Goal: Information Seeking & Learning: Learn about a topic

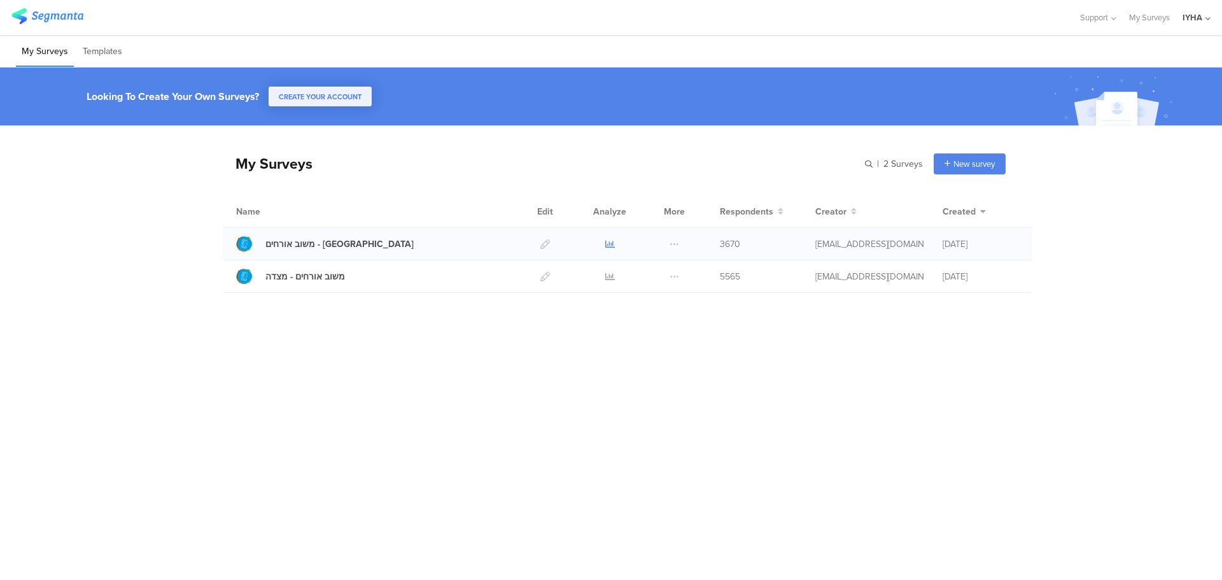
click at [609, 244] on icon at bounding box center [610, 244] width 10 height 10
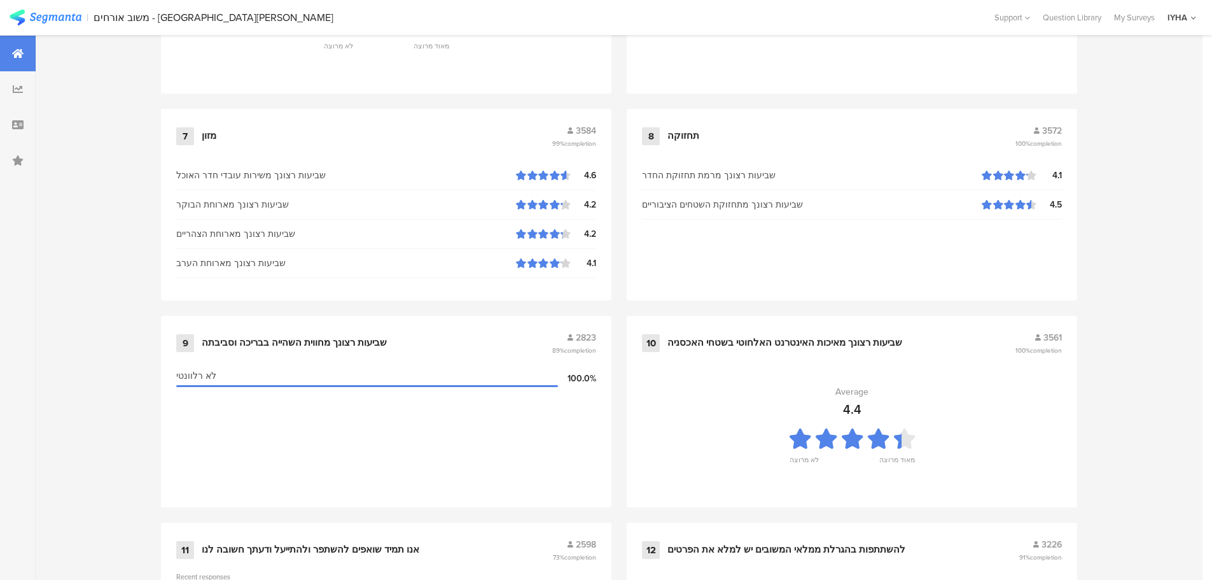
scroll to position [1287, 0]
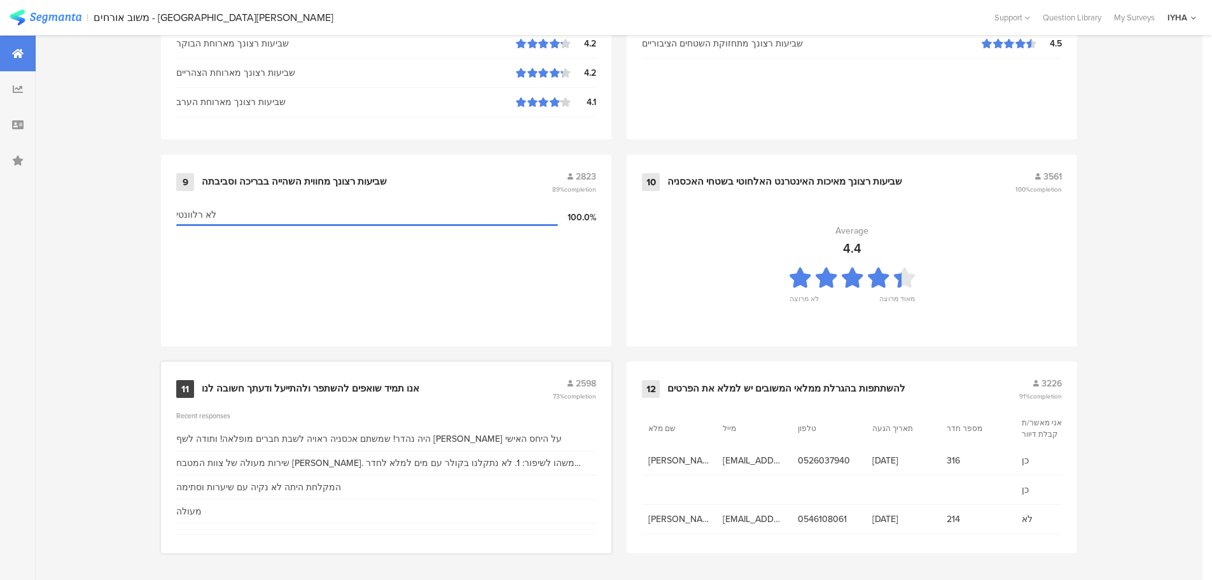
click at [388, 382] on div "אנו תמיד שואפים להשתפר ולהתייעל ודעתך חשובה לנו" at bounding box center [311, 388] width 218 height 13
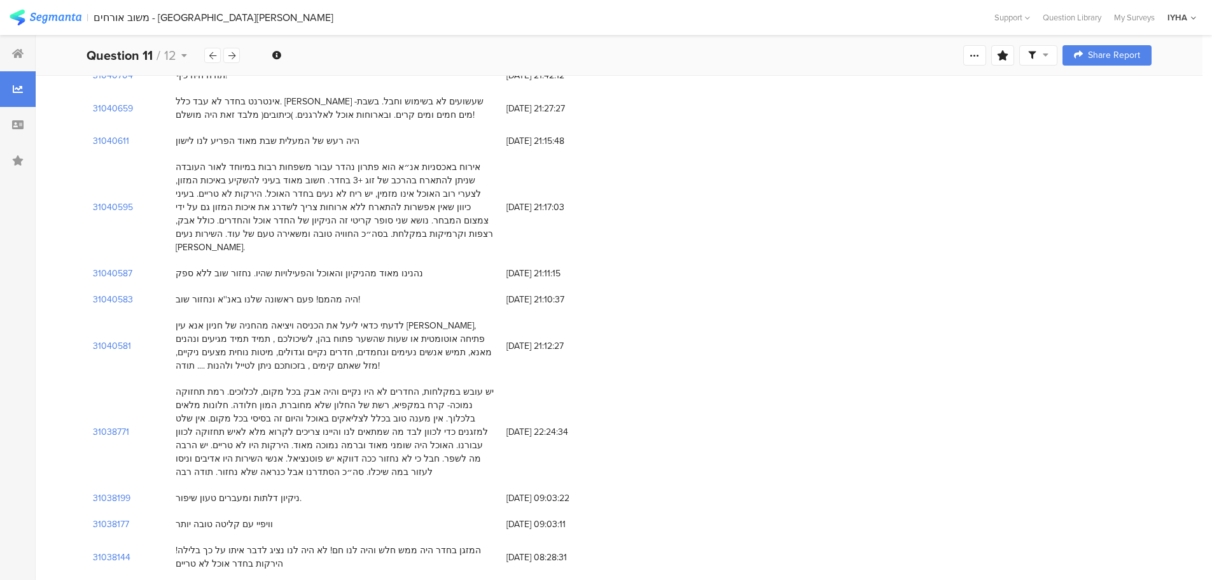
scroll to position [3213, 0]
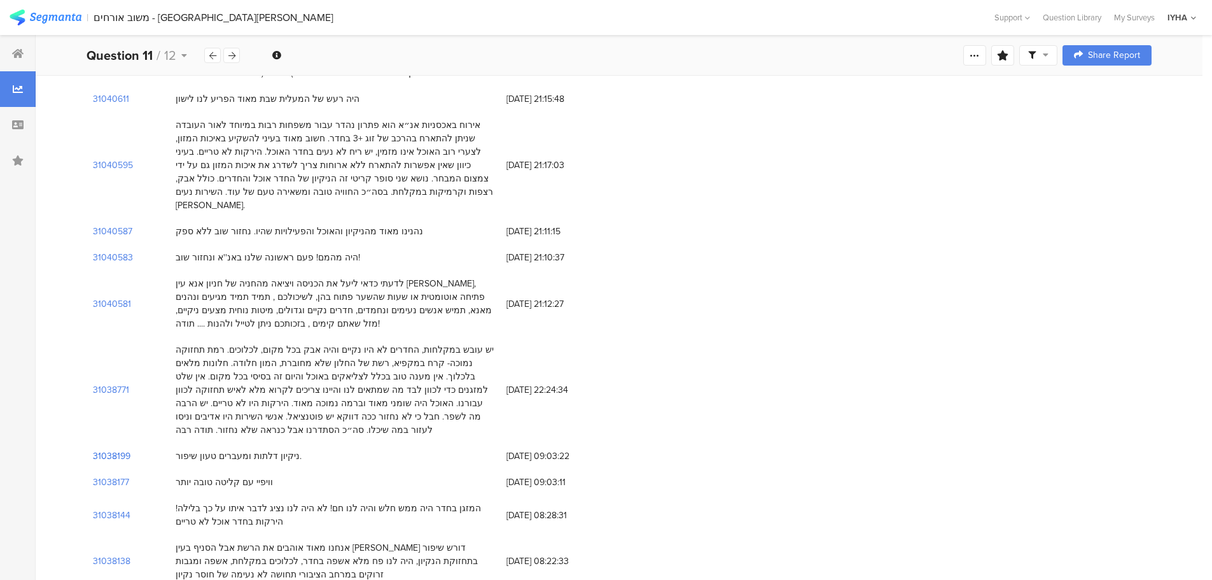
click at [104, 449] on section "31038199" at bounding box center [112, 455] width 38 height 13
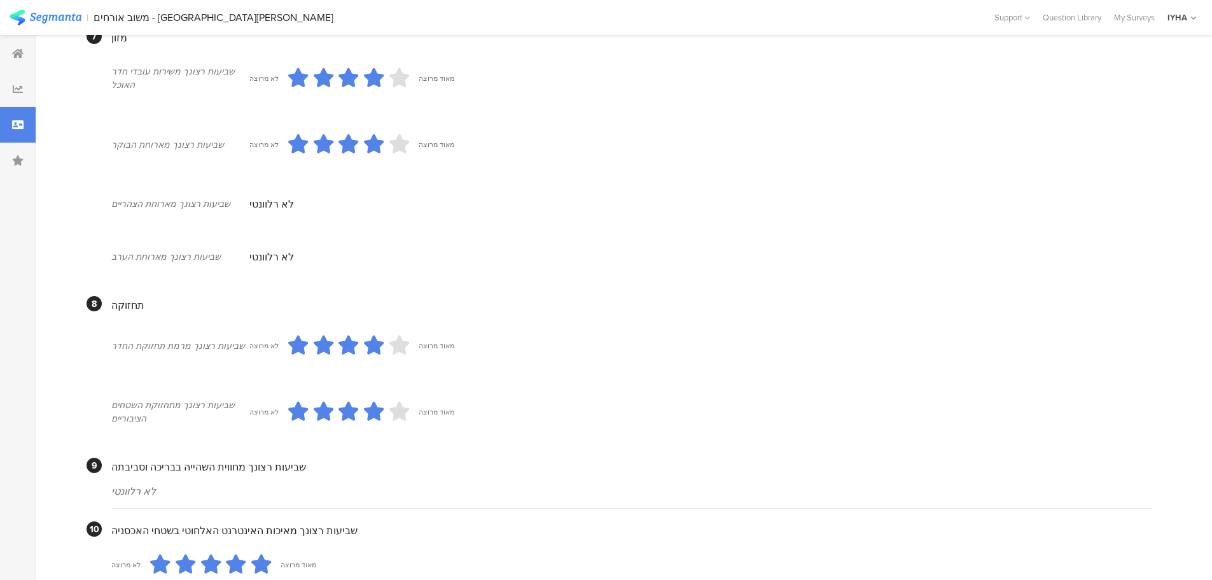
scroll to position [783, 0]
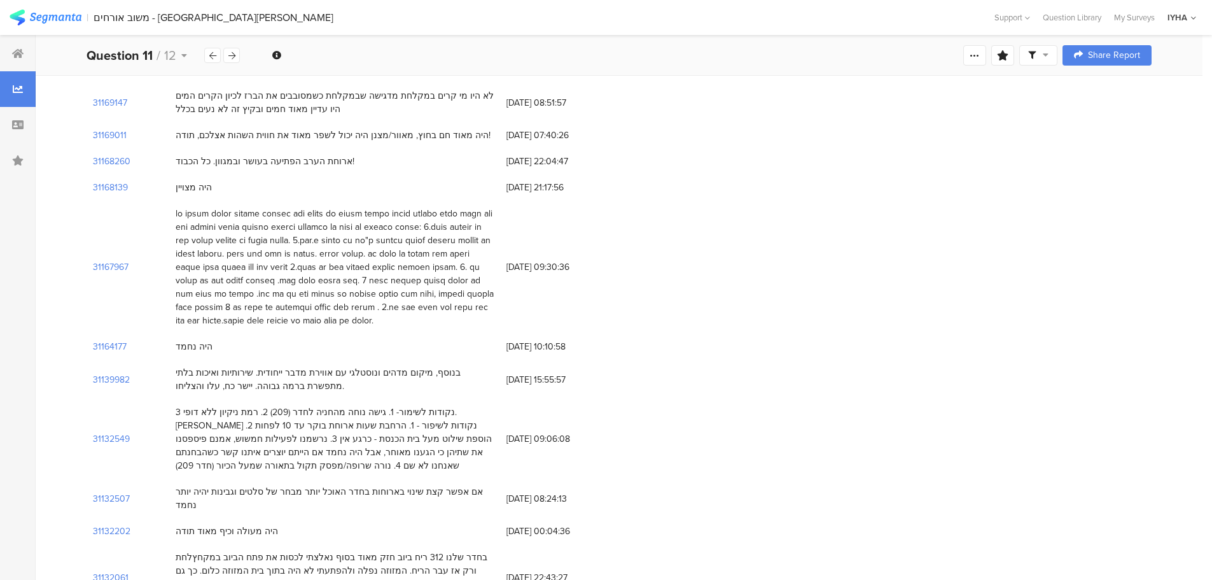
scroll to position [3213, 0]
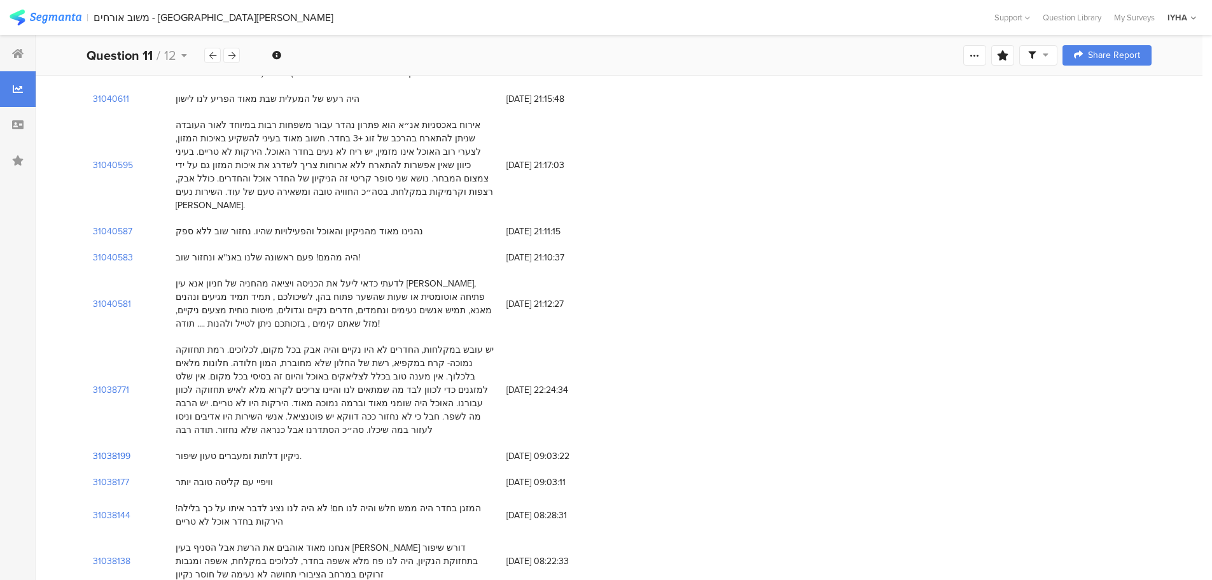
click at [117, 449] on section "31038199" at bounding box center [112, 455] width 38 height 13
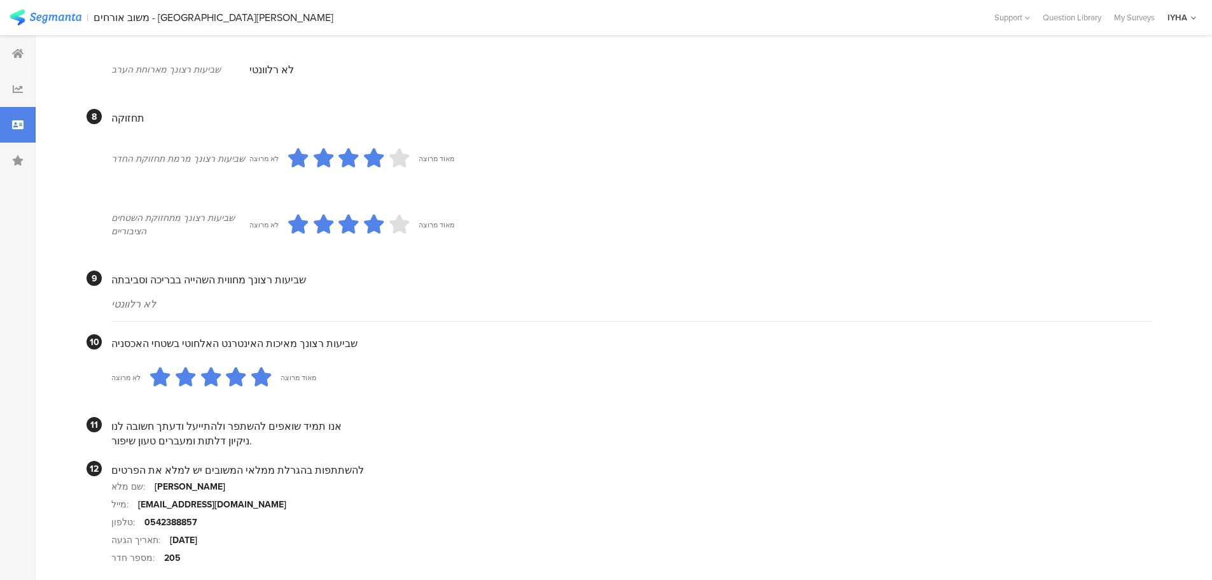
scroll to position [1038, 0]
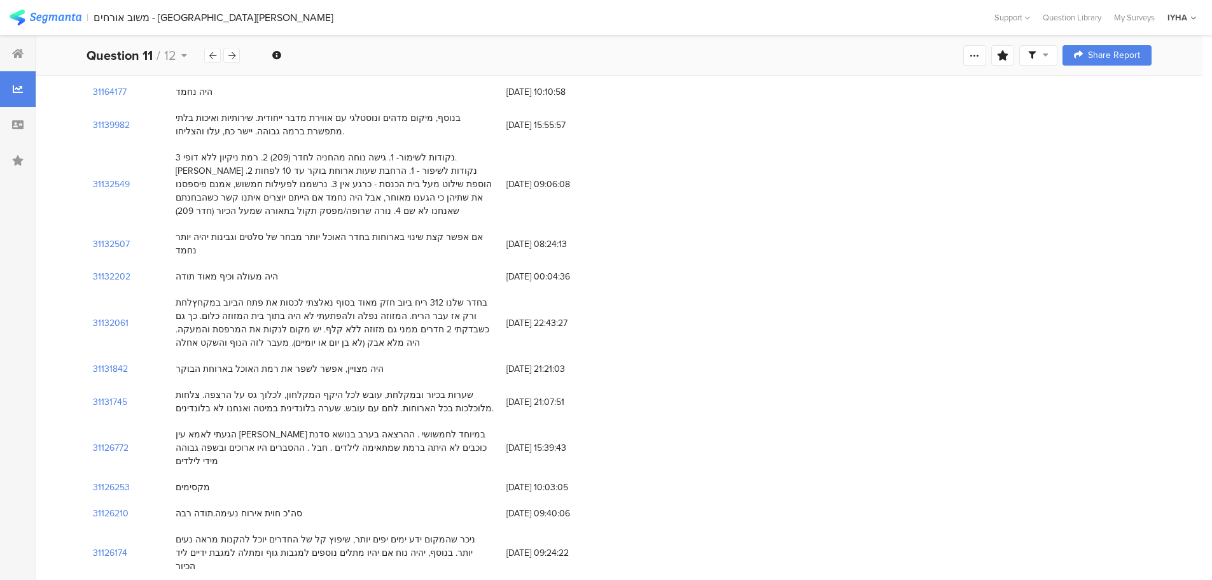
scroll to position [3213, 0]
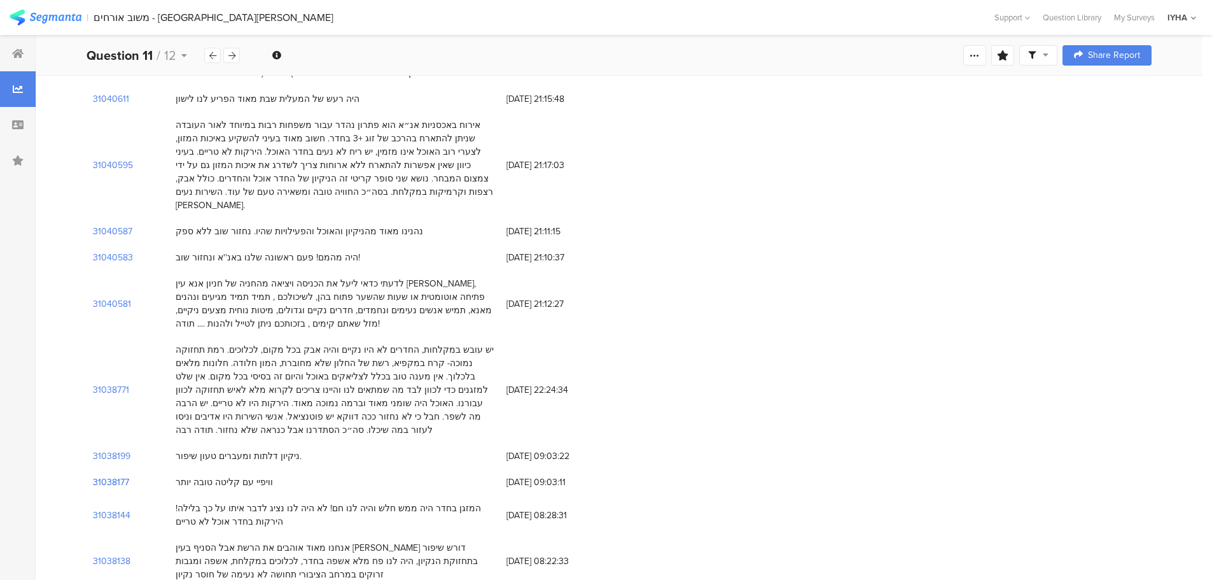
click at [121, 475] on section "31038177" at bounding box center [111, 481] width 36 height 13
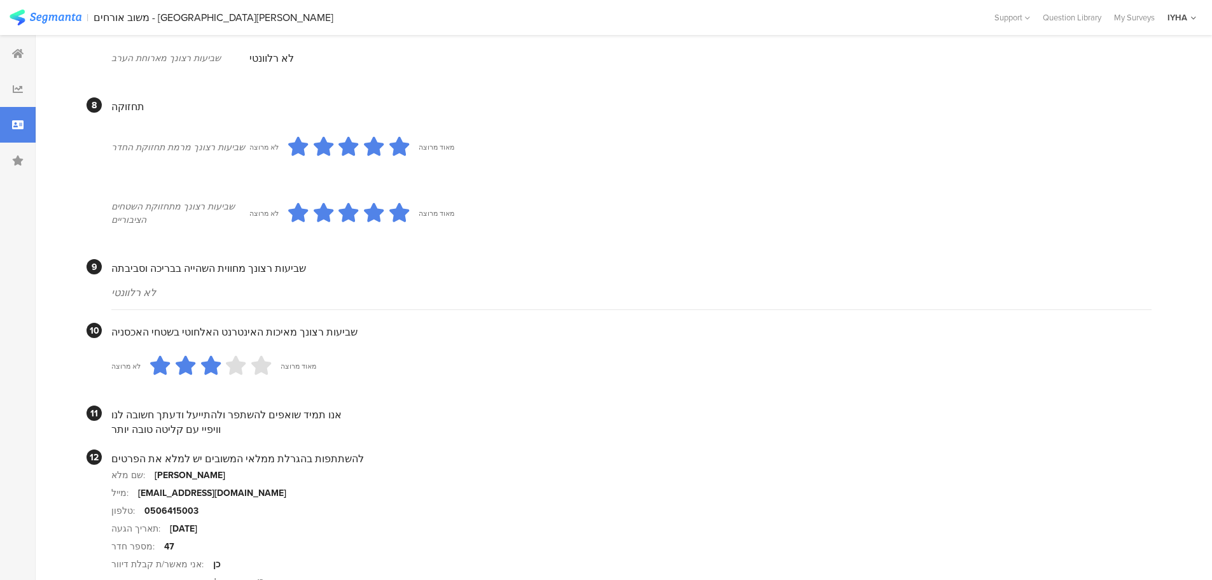
scroll to position [835, 0]
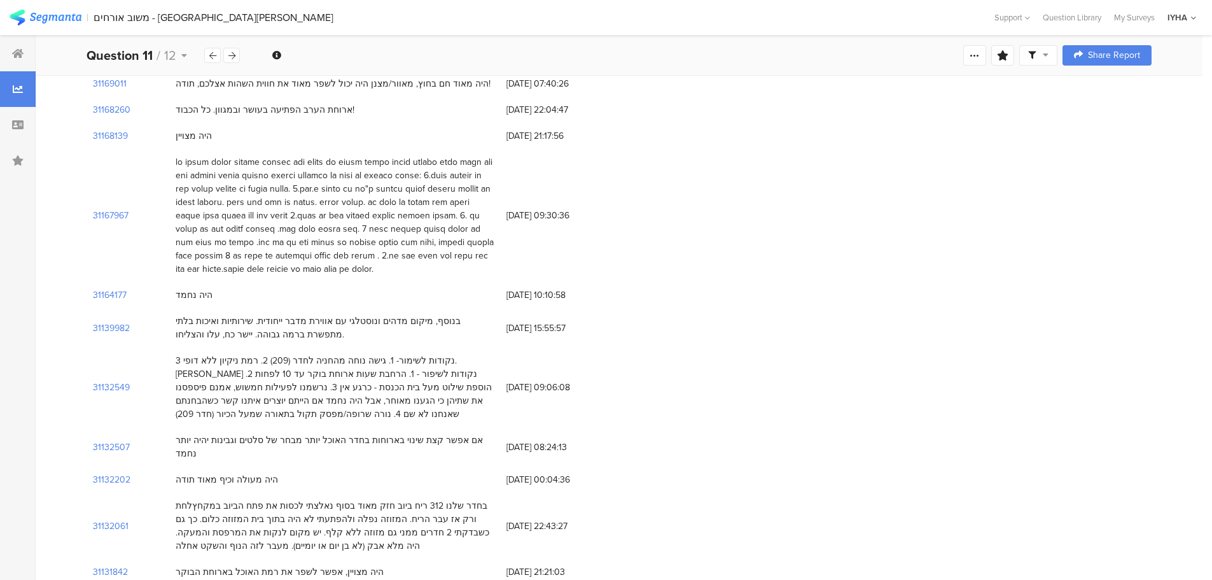
scroll to position [3213, 0]
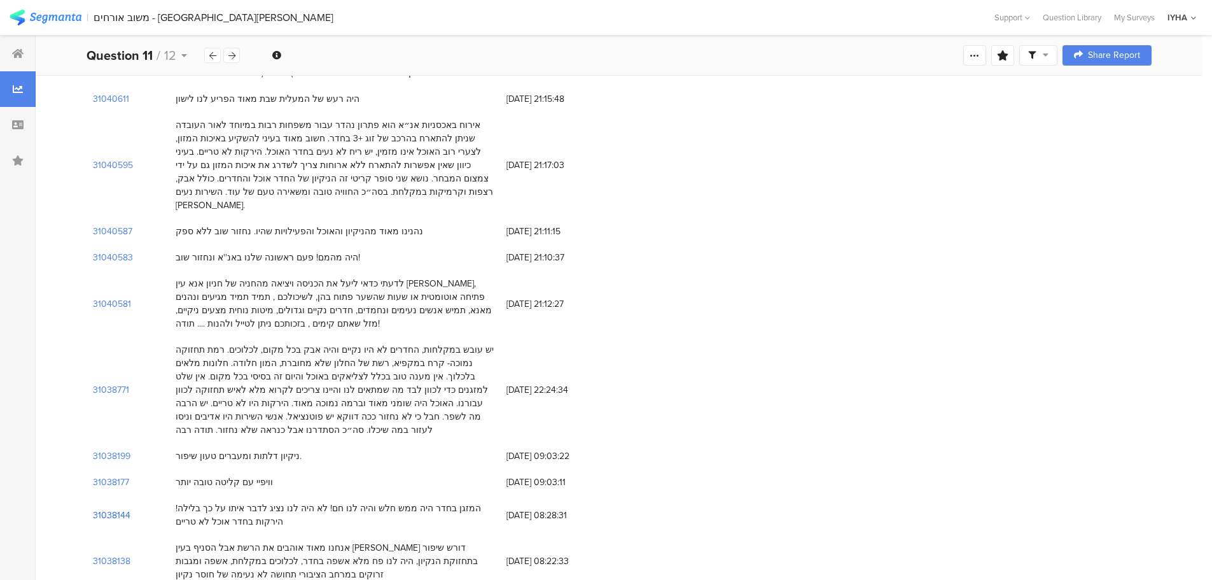
click at [121, 508] on section "31038144" at bounding box center [112, 514] width 38 height 13
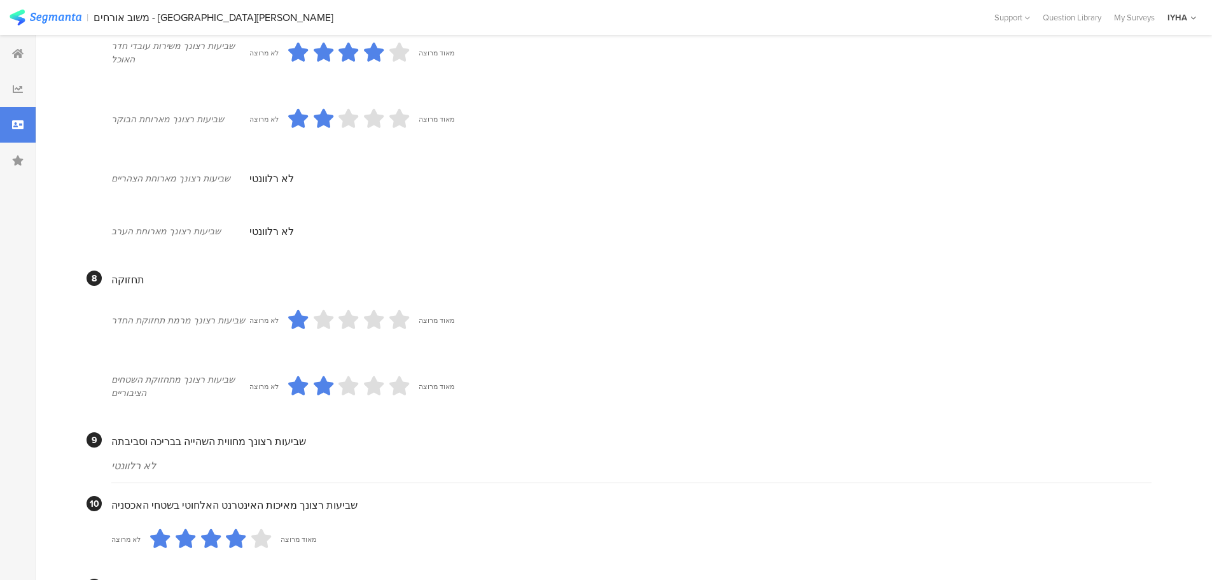
scroll to position [799, 0]
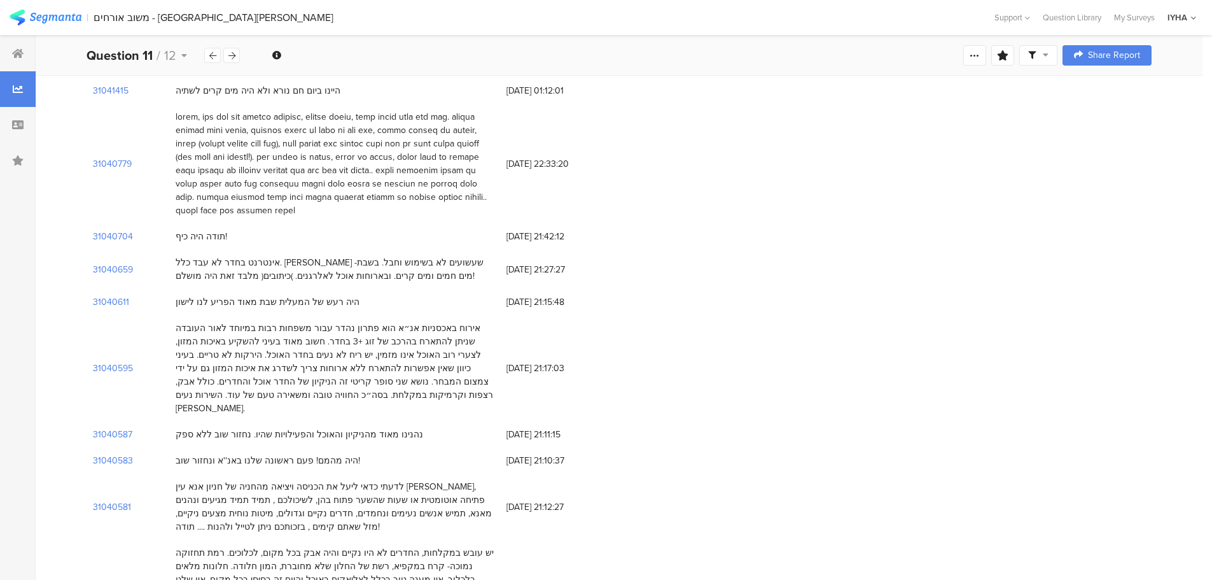
scroll to position [3006, 0]
click at [121, 365] on section "31040595" at bounding box center [113, 371] width 40 height 13
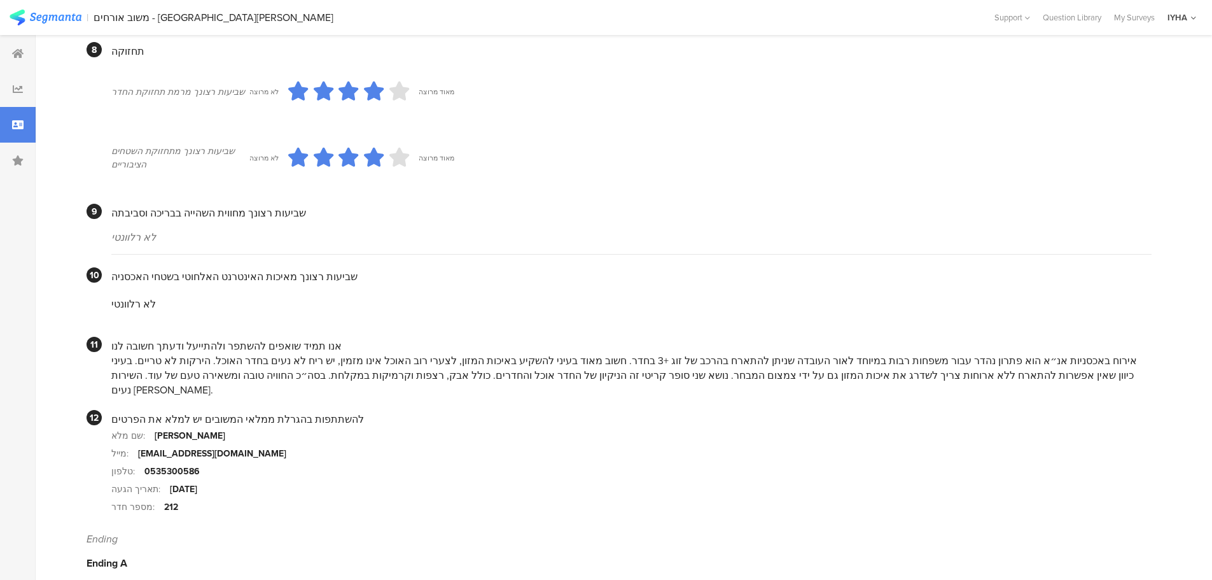
scroll to position [1052, 0]
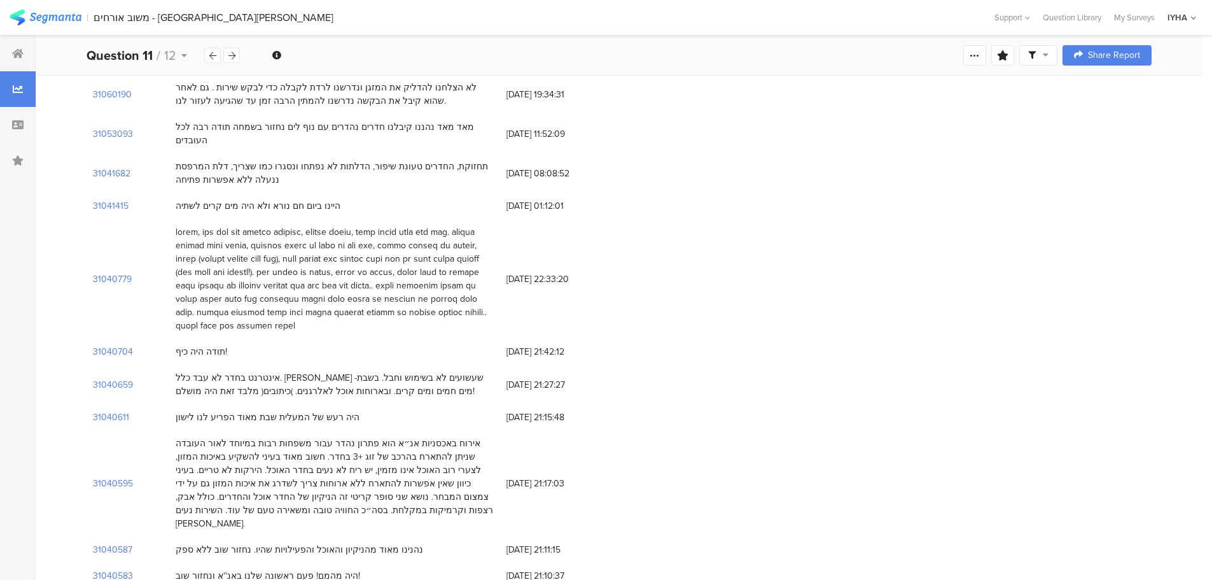
scroll to position [2879, 0]
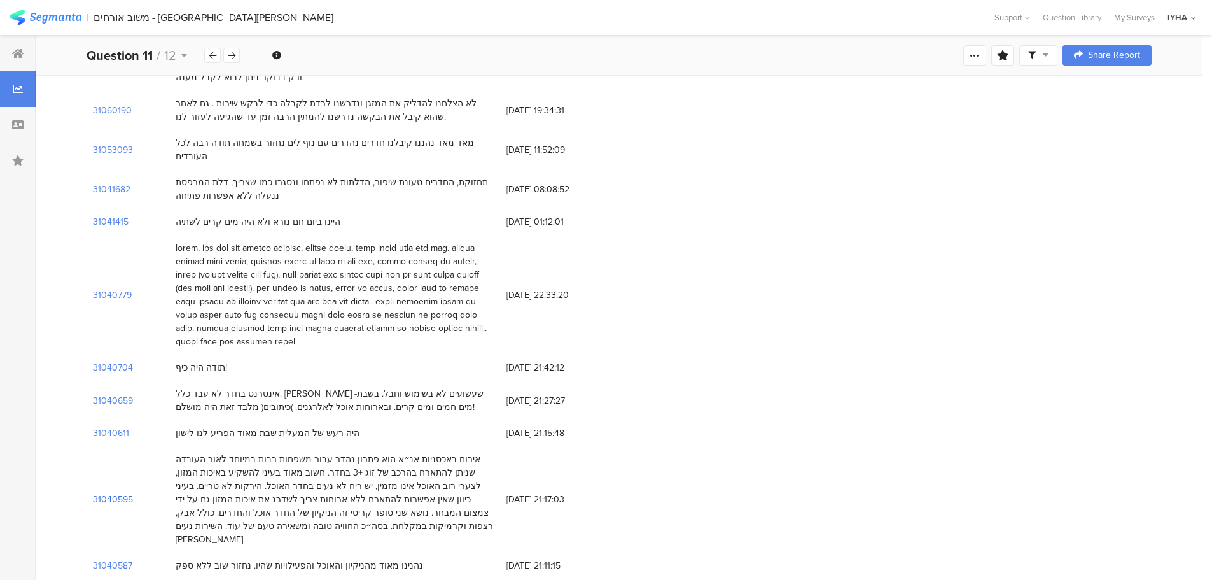
click at [115, 492] on section "31040595" at bounding box center [113, 498] width 40 height 13
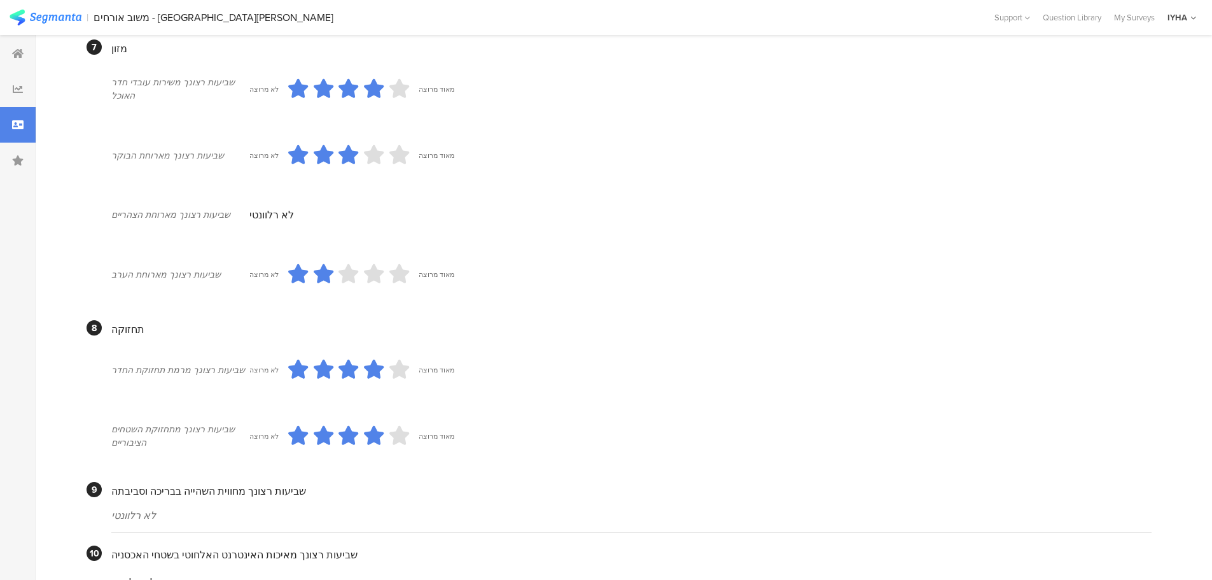
scroll to position [623, 0]
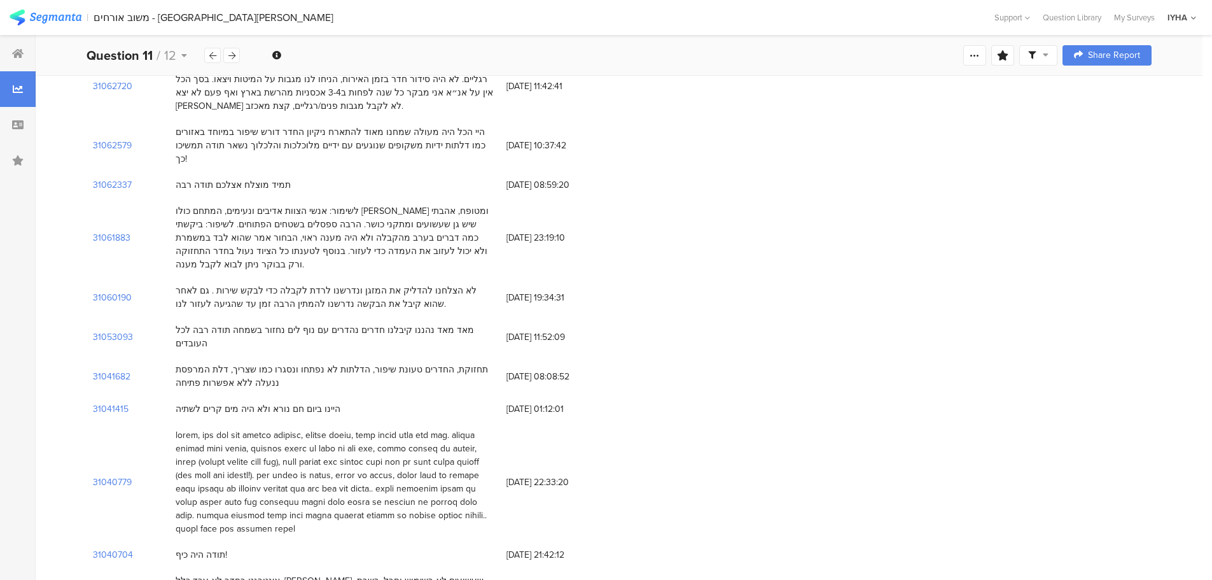
scroll to position [2672, 0]
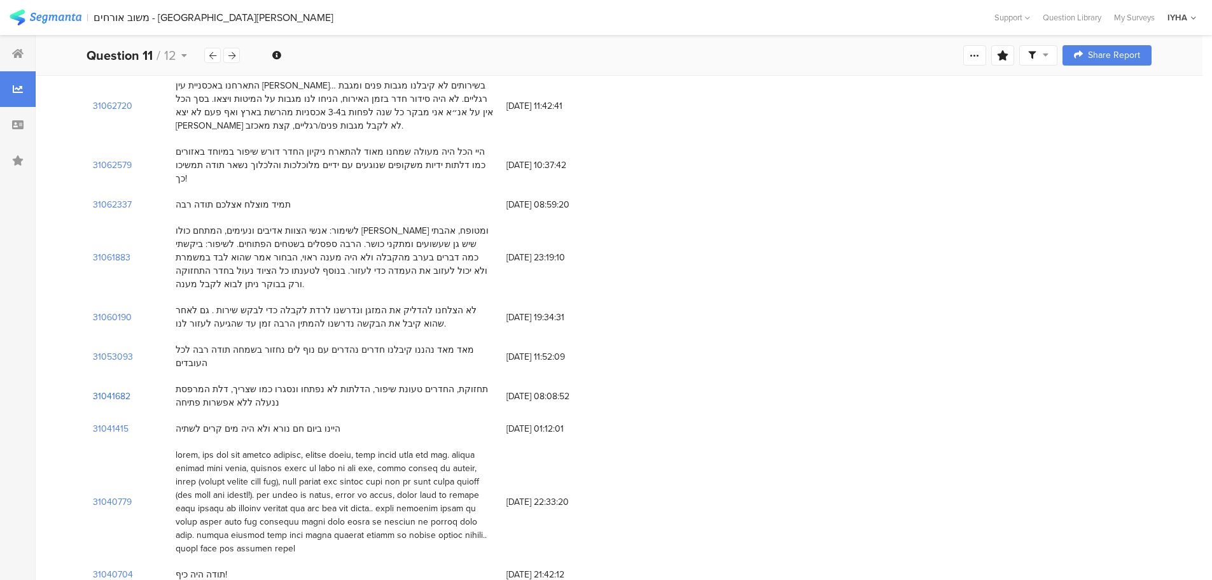
click at [109, 389] on section "31041682" at bounding box center [112, 395] width 38 height 13
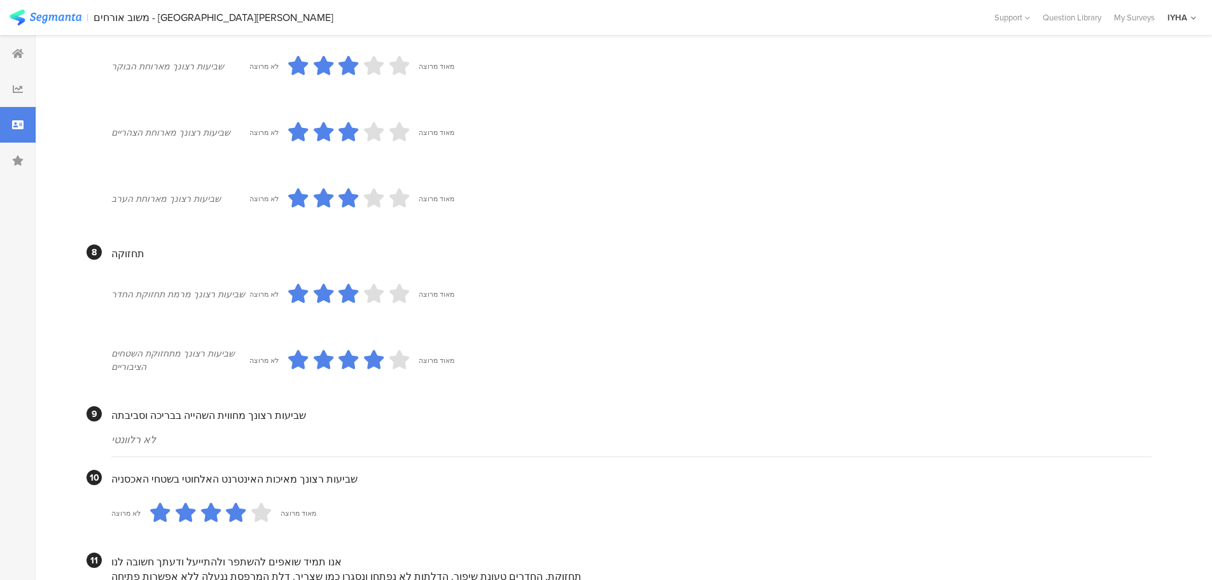
scroll to position [862, 0]
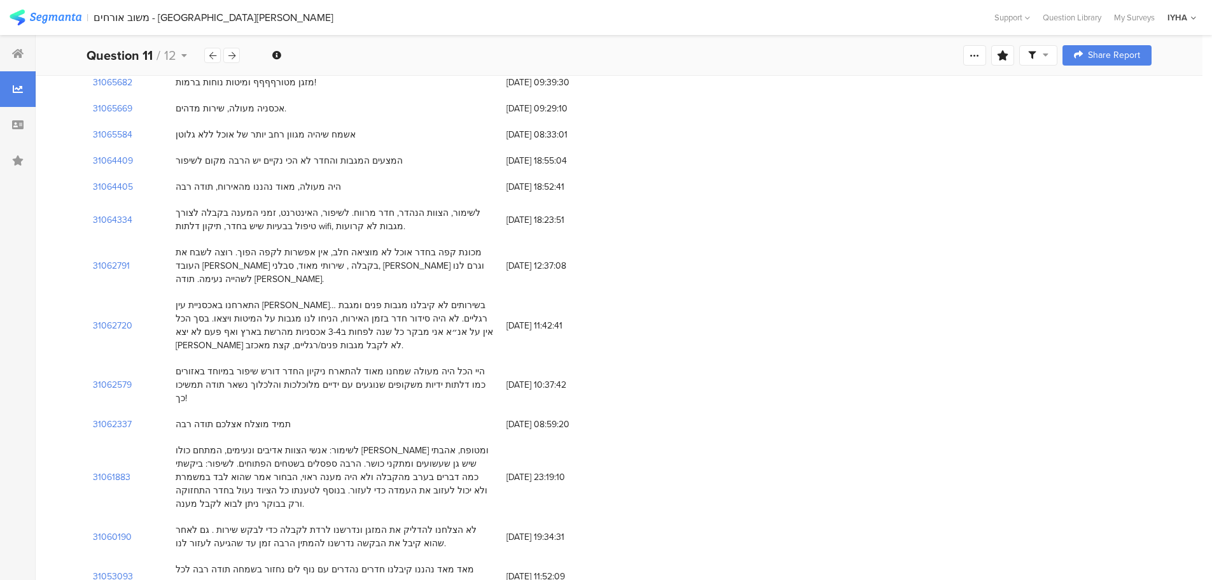
scroll to position [2450, 0]
click at [118, 322] on section "31062720" at bounding box center [112, 328] width 39 height 13
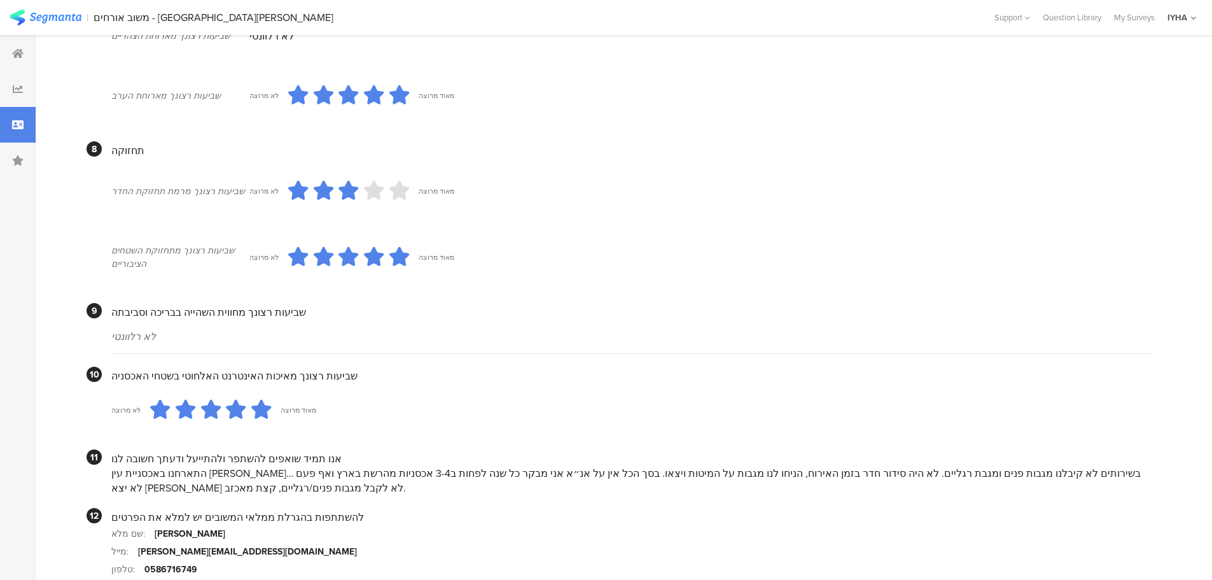
scroll to position [1088, 0]
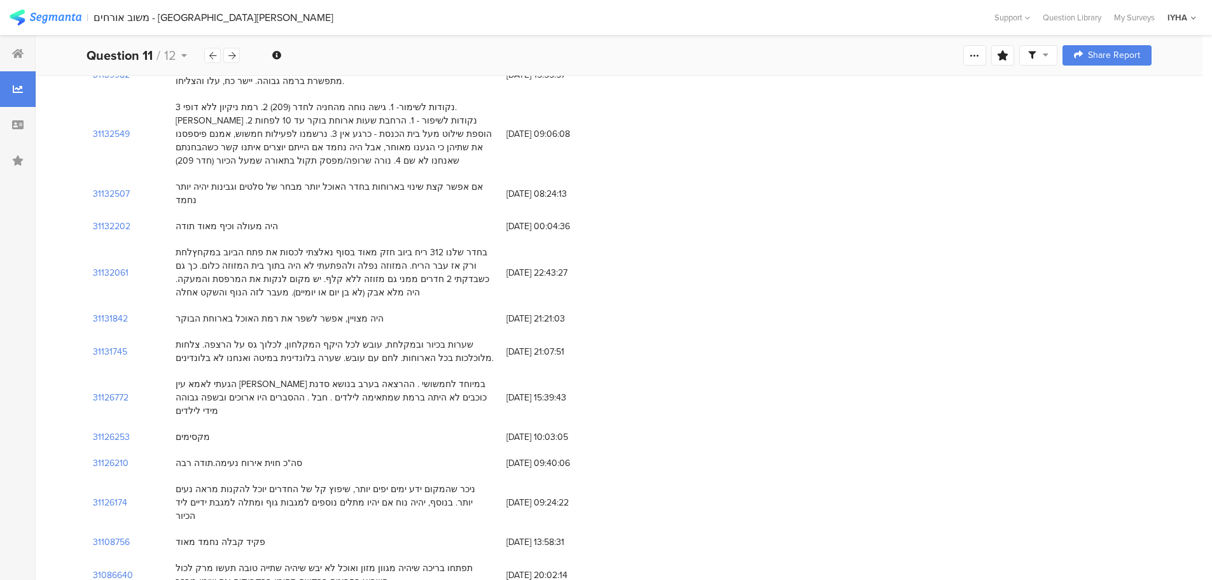
scroll to position [2450, 0]
